Goal: Information Seeking & Learning: Find specific fact

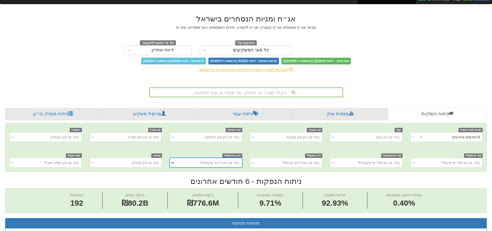
scroll to position [26, 0]
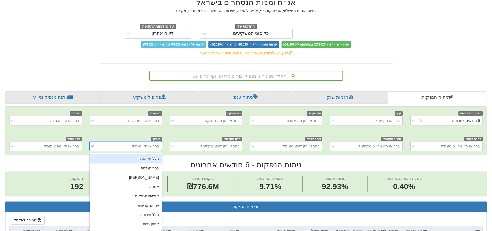
click at [148, 145] on div "בחר או הזן מנפיק" at bounding box center [145, 145] width 27 height 5
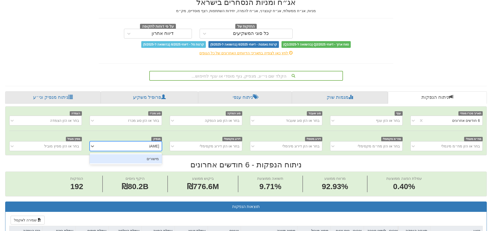
type input "מישורים"
click at [154, 160] on div "מישורים" at bounding box center [126, 158] width 72 height 9
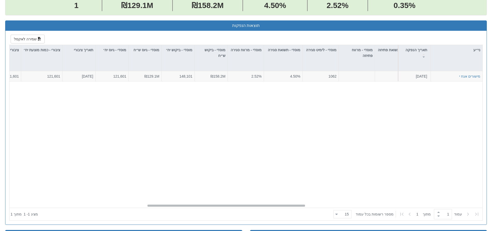
scroll to position [0, 412]
drag, startPoint x: 163, startPoint y: 206, endPoint x: 301, endPoint y: 201, distance: 137.2
click at [301, 201] on div "מישורים אגח י [DATE] 1212547 הזמנות זוכות > אגח - הרחבה הצעה אחידה - מחיר דוח ה…" at bounding box center [246, 139] width 473 height 136
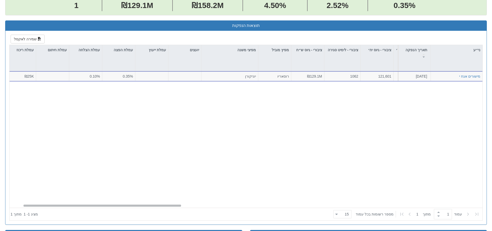
scroll to position [0, 38]
drag, startPoint x: 279, startPoint y: 206, endPoint x: 155, endPoint y: 209, distance: 124.3
click at [155, 209] on div "ני״ע תאריך הנפקה מספר ני״ע הזמנות זוכות סוג הנפקה סוג מכרז דוח הצעת מדף הערות מ…" at bounding box center [246, 132] width 473 height 175
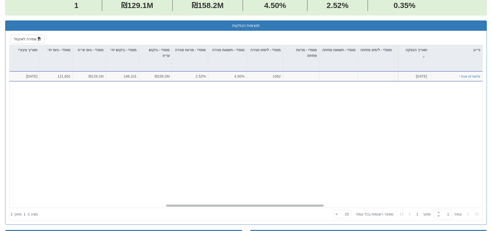
scroll to position [0, 468]
drag, startPoint x: 135, startPoint y: 205, endPoint x: 278, endPoint y: 197, distance: 143.6
click at [278, 197] on div "מישורים אגח י [DATE] 1212547 הזמנות זוכות > אגח - הרחבה הצעה אחידה - מחיר דוח ה…" at bounding box center [246, 139] width 473 height 136
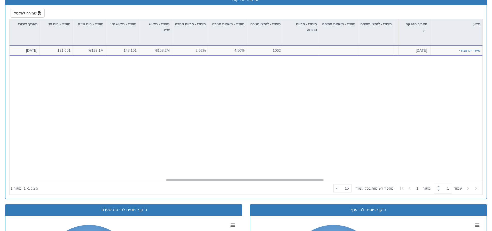
scroll to position [52, 0]
